Goal: Task Accomplishment & Management: Manage account settings

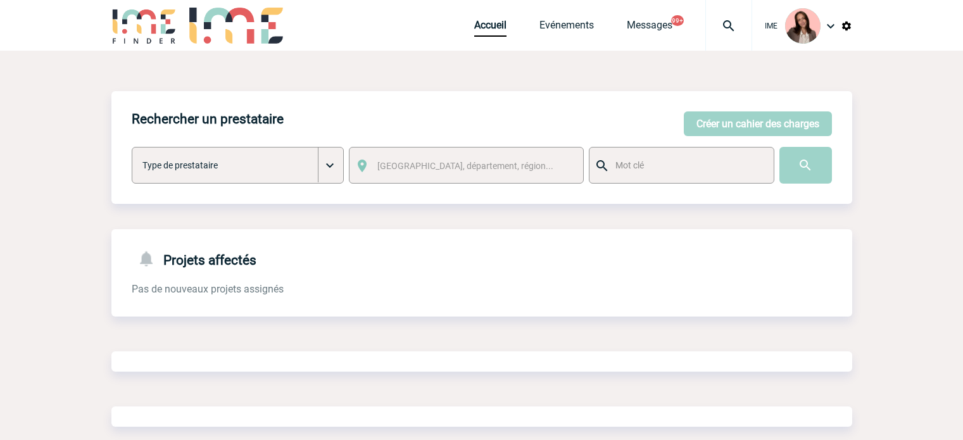
click at [736, 20] on img at bounding box center [729, 25] width 46 height 15
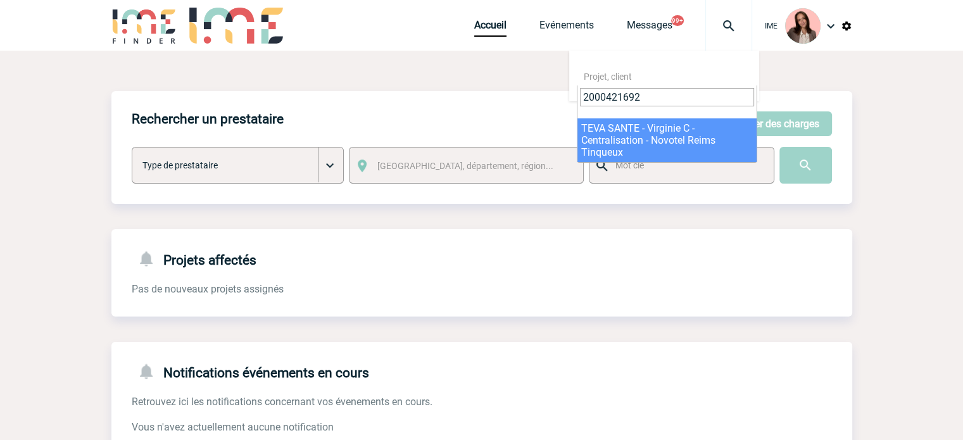
type input "2000421692"
select select "21193"
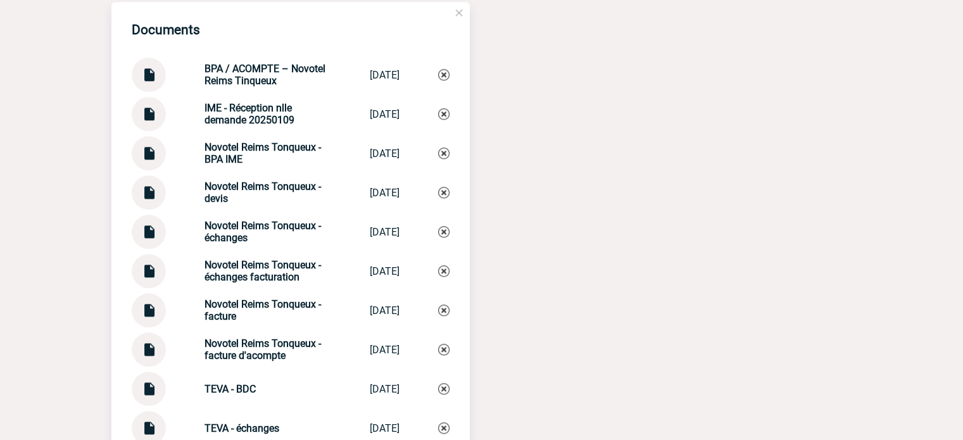
scroll to position [1639, 0]
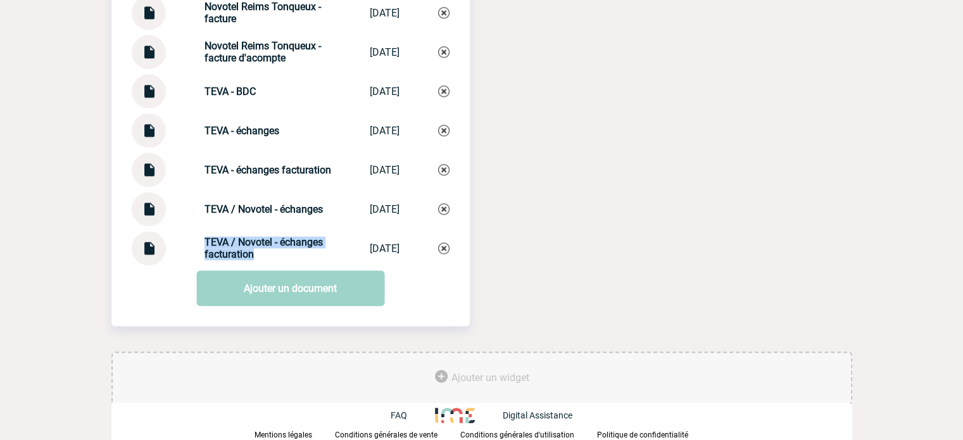
drag, startPoint x: 186, startPoint y: 246, endPoint x: 264, endPoint y: 255, distance: 79.0
click at [264, 255] on div "TEVA / Novotel - échanges facturation TEVA / Novotel ... 24/09/2025" at bounding box center [291, 248] width 318 height 34
copy strong "TEVA / Novotel - échanges facturation"
click at [445, 248] on img at bounding box center [443, 248] width 11 height 11
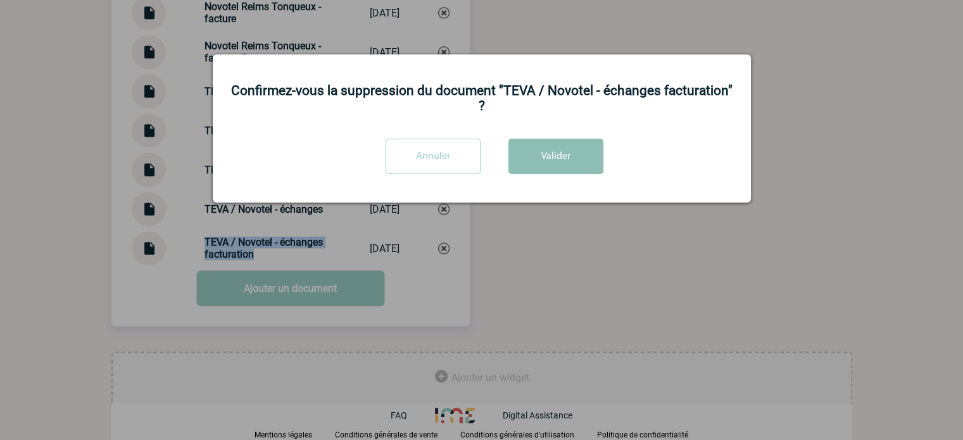
click at [547, 148] on button "Valider" at bounding box center [556, 156] width 95 height 35
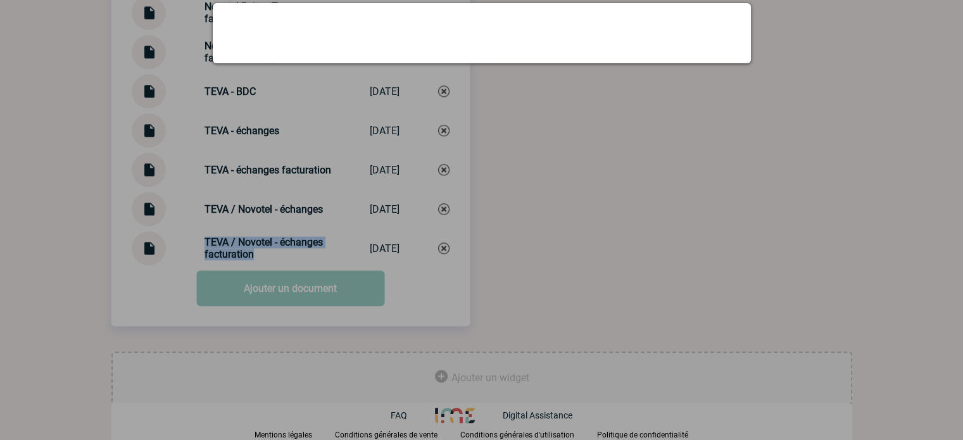
scroll to position [1600, 0]
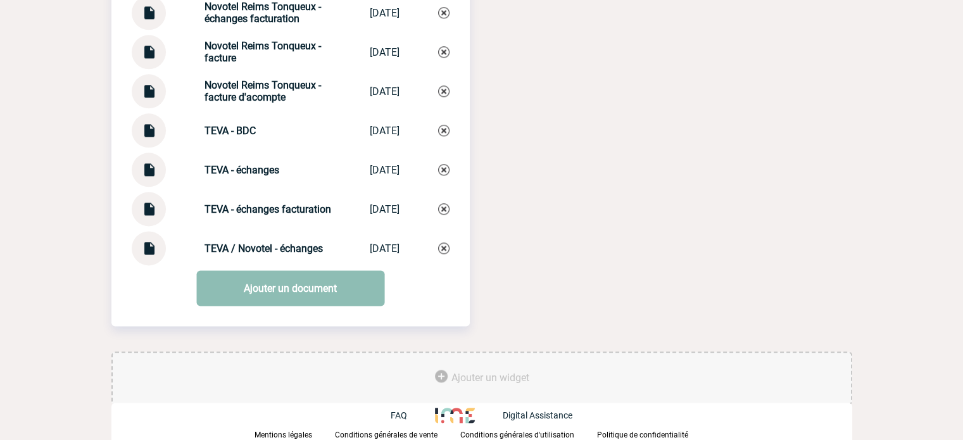
click at [286, 284] on link "Ajouter un document" at bounding box center [290, 287] width 188 height 35
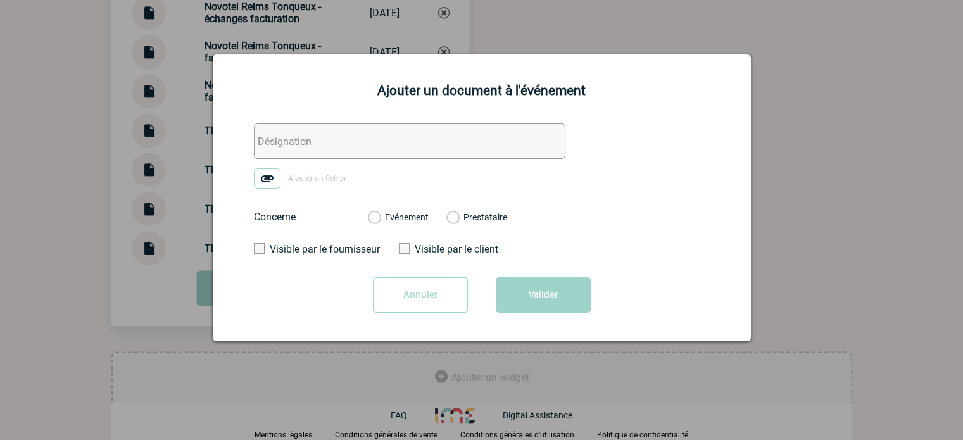
drag, startPoint x: 301, startPoint y: 137, endPoint x: 268, endPoint y: 168, distance: 45.7
click at [301, 137] on input "text" at bounding box center [410, 140] width 312 height 35
paste input "TEVA / Novotel - échanges facturation"
type input "TEVA / Novotel - échanges facturation"
click at [255, 179] on img at bounding box center [267, 178] width 27 height 20
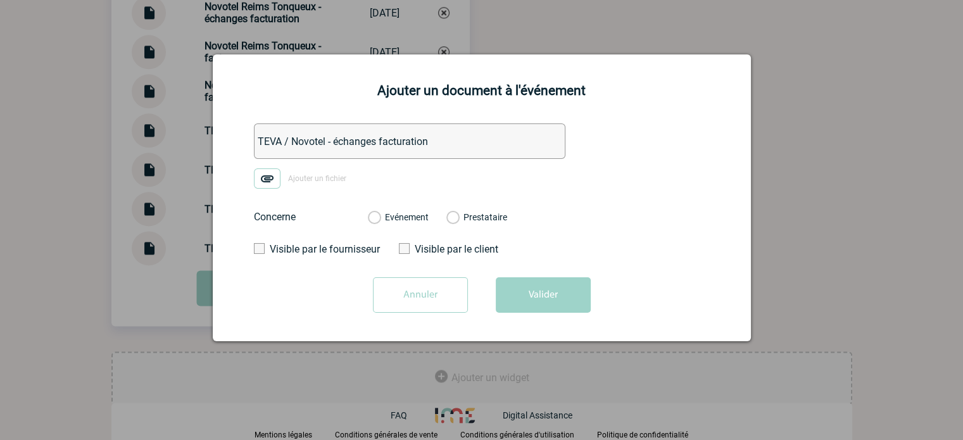
click at [0, 0] on input "Ajouter un fichier" at bounding box center [0, 0] width 0 height 0
click at [380, 222] on label "Evénement" at bounding box center [374, 217] width 12 height 11
click at [0, 0] on input "Evénement" at bounding box center [0, 0] width 0 height 0
click at [540, 294] on button "Valider" at bounding box center [543, 294] width 95 height 35
